Goal: Task Accomplishment & Management: Manage account settings

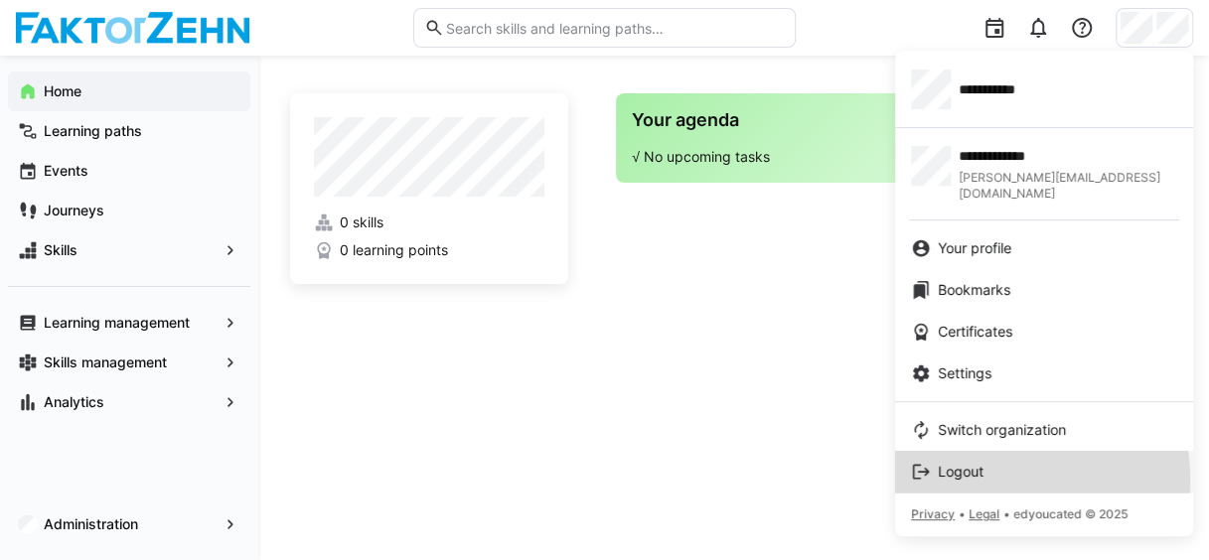
click at [984, 464] on span "Logout" at bounding box center [961, 472] width 46 height 20
click at [992, 462] on div "Logout" at bounding box center [1044, 472] width 266 height 20
